Goal: Navigation & Orientation: Find specific page/section

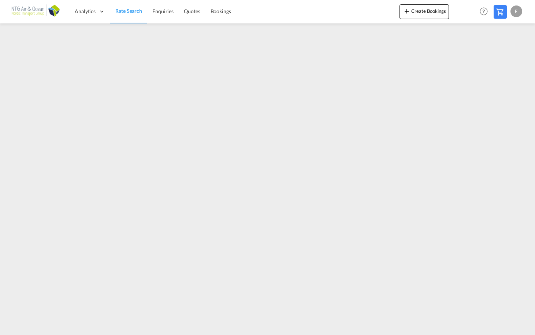
click at [28, 20] on img at bounding box center [35, 11] width 49 height 16
click at [0, 0] on span "Dashboard" at bounding box center [0, 0] width 0 height 0
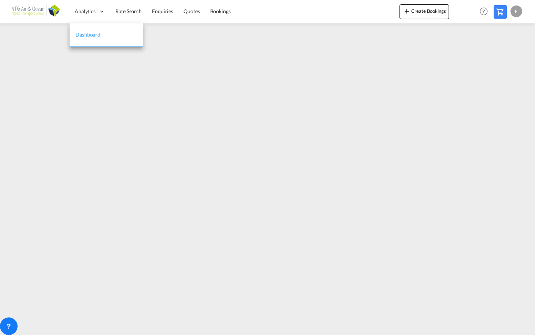
click at [75, 38] on span "Dashboard" at bounding box center [87, 34] width 25 height 6
click at [0, 0] on button "Toggle Mobile Navigation" at bounding box center [0, 0] width 0 height 0
